Goal: Task Accomplishment & Management: Use online tool/utility

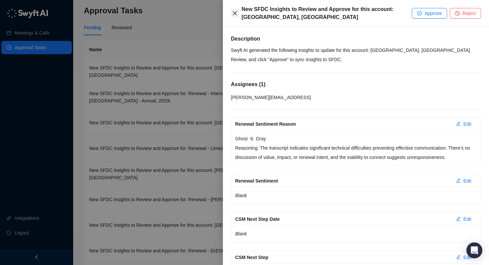
click at [235, 13] on icon "close" at bounding box center [235, 13] width 4 height 4
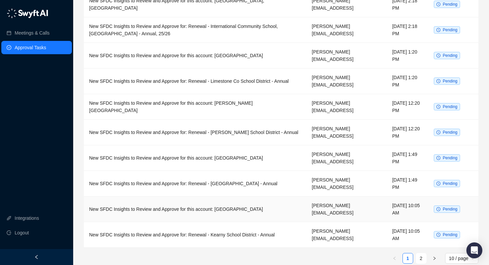
scroll to position [71, 0]
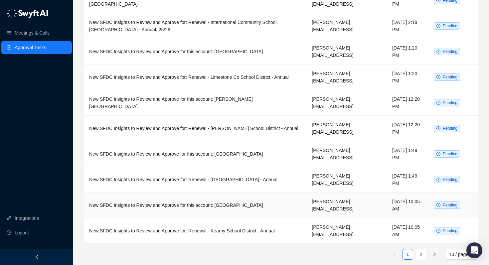
click at [202, 205] on td "New SFDC Insights to Review and Approve for this account: [GEOGRAPHIC_DATA]" at bounding box center [195, 206] width 223 height 26
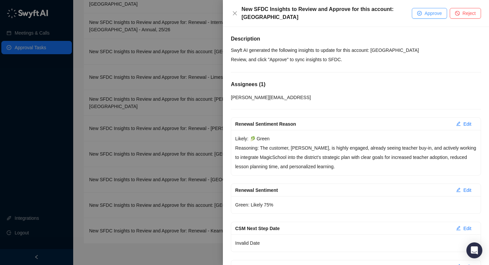
click at [430, 11] on span "Approve" at bounding box center [433, 13] width 17 height 7
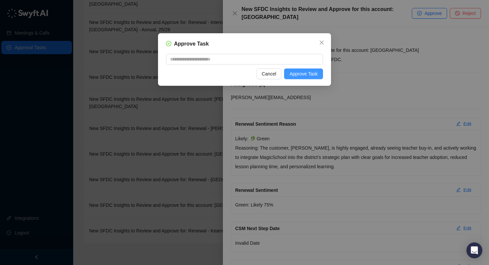
click at [301, 75] on span "Approve Task" at bounding box center [304, 73] width 28 height 7
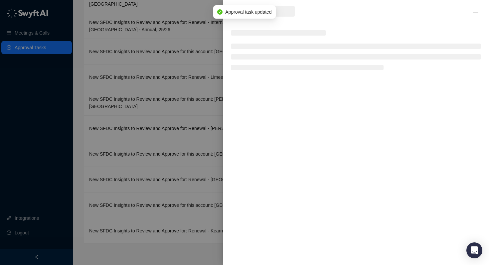
scroll to position [69, 0]
